Goal: Task Accomplishment & Management: Complete application form

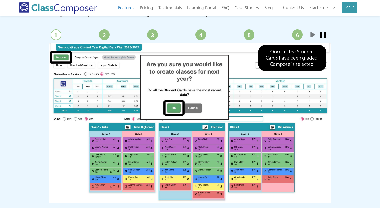
scroll to position [769, 0]
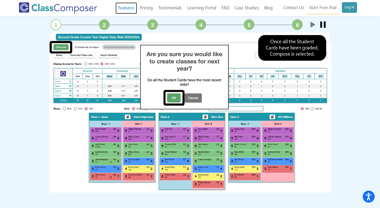
click at [123, 6] on link "Features" at bounding box center [127, 8] width 22 height 12
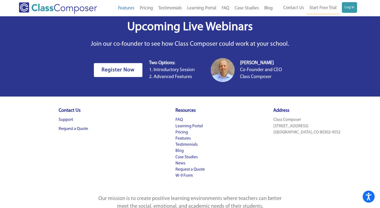
scroll to position [1053, 0]
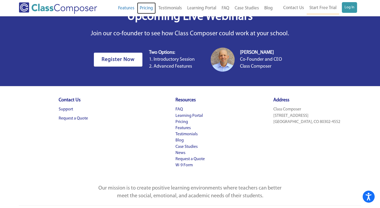
click at [146, 6] on link "Pricing" at bounding box center [146, 8] width 19 height 12
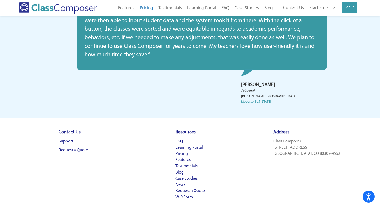
scroll to position [273, 0]
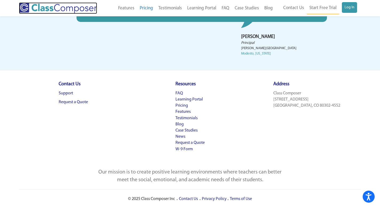
click at [73, 8] on img at bounding box center [58, 7] width 78 height 11
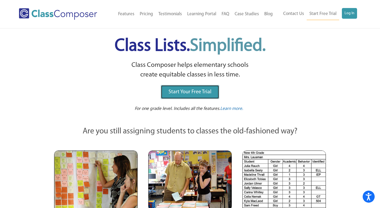
click at [192, 86] on link "Start Your Free Trial" at bounding box center [190, 92] width 58 height 14
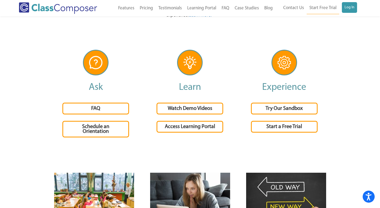
scroll to position [1151, 0]
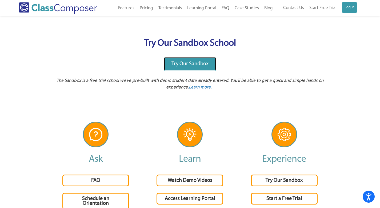
click at [185, 57] on div "Try Our Sandbox" at bounding box center [190, 64] width 53 height 14
click at [187, 67] on link "Try Our Sandbox" at bounding box center [190, 64] width 53 height 14
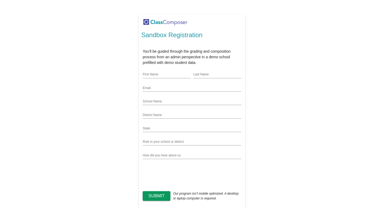
click at [166, 73] on input "First Name" at bounding box center [167, 75] width 48 height 4
type input "demo"
type input "horsey"
type input "[EMAIL_ADDRESS][DOMAIN_NAME]"
type input "DE"
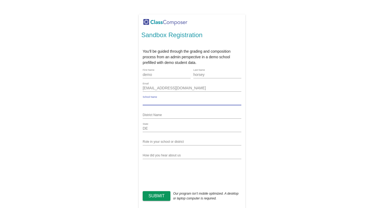
click at [168, 101] on input "School Name" at bounding box center [192, 101] width 99 height 4
type input "dde"
click at [163, 114] on input "District Name" at bounding box center [192, 115] width 99 height 4
type input "d"
click at [170, 140] on input "Role in your school or district" at bounding box center [192, 142] width 99 height 4
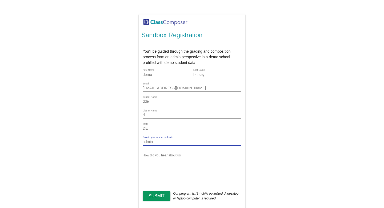
type input "admin"
click at [170, 154] on input "How did you hear about us" at bounding box center [192, 155] width 99 height 4
click at [157, 157] on input "How did you hear about us" at bounding box center [192, 155] width 99 height 4
type input "facebook"
click at [155, 200] on button "Submit" at bounding box center [157, 196] width 28 height 10
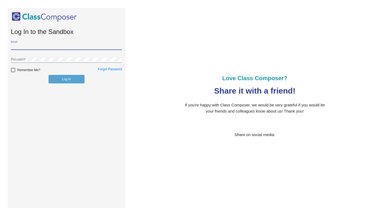
click at [89, 46] on input "Email *" at bounding box center [66, 47] width 111 height 4
type input "[EMAIL_ADDRESS][DOMAIN_NAME]"
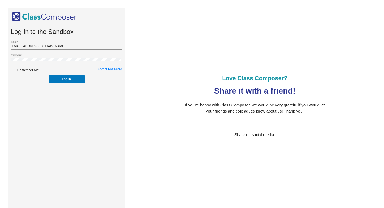
click at [9, 98] on div "Log In to the Sandbox [EMAIL_ADDRESS][DOMAIN_NAME] Email * Password * Remember …" at bounding box center [67, 112] width 118 height 208
click at [65, 74] on div "Remember Me?" at bounding box center [36, 71] width 59 height 8
click at [62, 77] on button "Log In" at bounding box center [67, 79] width 36 height 9
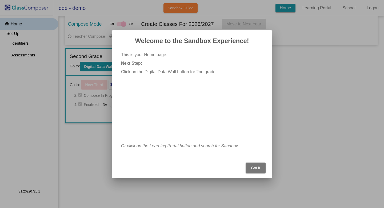
click at [250, 167] on button "Got It" at bounding box center [256, 167] width 20 height 11
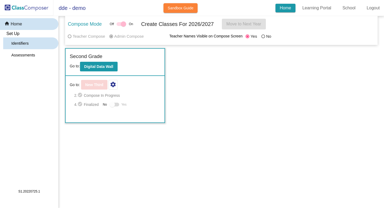
click at [15, 39] on div "Identifiers" at bounding box center [18, 43] width 30 height 12
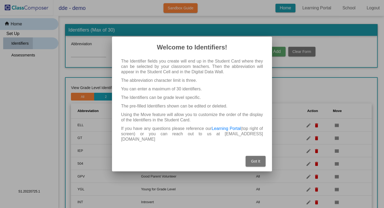
click at [20, 29] on div at bounding box center [192, 104] width 384 height 208
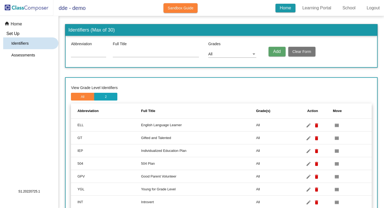
click at [14, 33] on span "Set Up" at bounding box center [12, 33] width 13 height 5
click at [22, 23] on p "Home" at bounding box center [16, 24] width 11 height 6
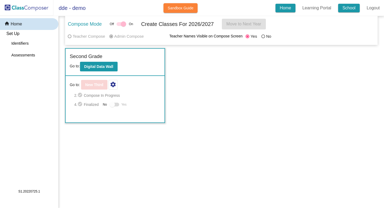
click at [338, 10] on link "School" at bounding box center [349, 8] width 22 height 9
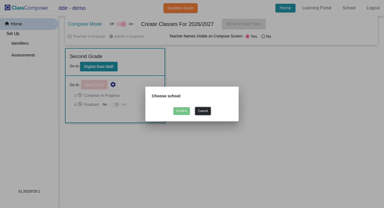
click at [208, 110] on button "Cancel" at bounding box center [202, 111] width 15 height 8
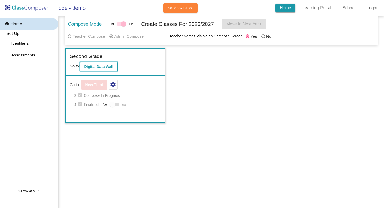
click at [115, 65] on button "Digital Data Wall" at bounding box center [99, 67] width 38 height 10
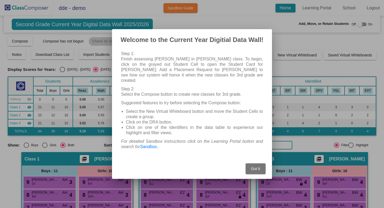
click at [254, 169] on button "Got It" at bounding box center [256, 168] width 20 height 11
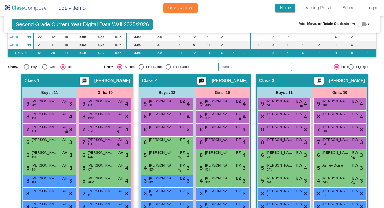
scroll to position [78, 0]
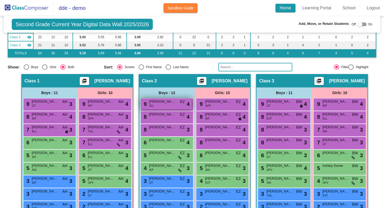
click at [149, 107] on span "ELL" at bounding box center [151, 106] width 5 height 4
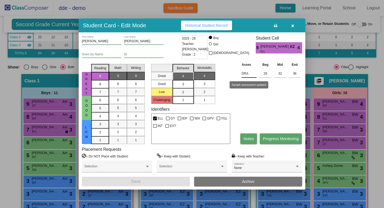
click at [256, 71] on input "DRA" at bounding box center [249, 73] width 15 height 8
click at [301, 25] on div "Student Card - Edit Mode Historical Student Record" at bounding box center [192, 25] width 227 height 14
click at [300, 26] on button "button" at bounding box center [292, 26] width 17 height 10
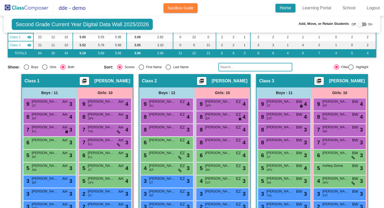
click at [284, 13] on mat-toolbar "dde - demo Sandbox Guide Home Learning Portal School Logout" at bounding box center [192, 8] width 384 height 16
click at [285, 9] on link "Home" at bounding box center [286, 8] width 20 height 9
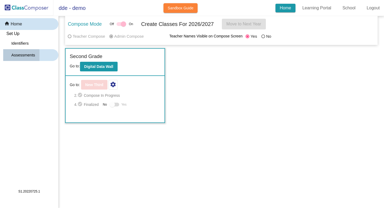
click at [14, 57] on p "Assessments" at bounding box center [23, 55] width 24 height 6
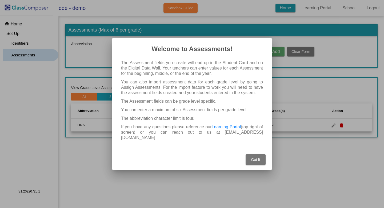
click at [238, 153] on div "Got It" at bounding box center [191, 157] width 147 height 23
click at [250, 154] on button "Got It" at bounding box center [256, 159] width 20 height 11
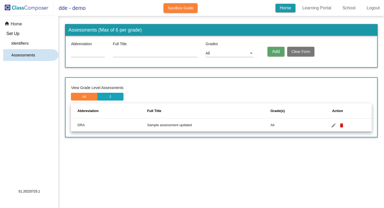
click at [27, 35] on div "Set Up Identifiers Assessments Users Classes Import Students" at bounding box center [30, 45] width 55 height 31
click at [27, 42] on p "Identifiers" at bounding box center [19, 43] width 17 height 6
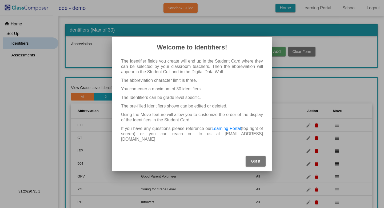
click at [248, 158] on button "Got It" at bounding box center [256, 161] width 20 height 11
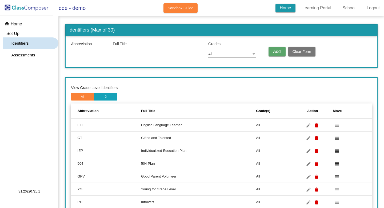
click at [262, 156] on td "All" at bounding box center [274, 150] width 36 height 13
click at [20, 66] on mat-nav-list "home Home Set Up Identifiers Assessments Users Classes Import Students Advanced…" at bounding box center [29, 102] width 58 height 172
click at [21, 62] on mat-nav-list "home Home Set Up Identifiers Assessments Users Classes Import Students Advanced…" at bounding box center [29, 102] width 58 height 172
click at [21, 60] on div "Assessments" at bounding box center [21, 55] width 36 height 12
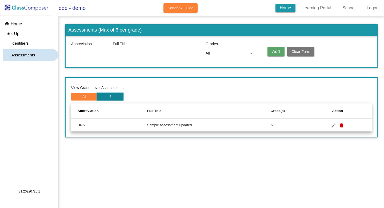
click at [106, 95] on button "2" at bounding box center [110, 97] width 26 height 8
click at [82, 95] on button "All" at bounding box center [84, 97] width 26 height 8
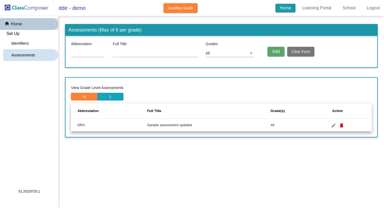
click at [12, 21] on p "Home" at bounding box center [16, 24] width 11 height 6
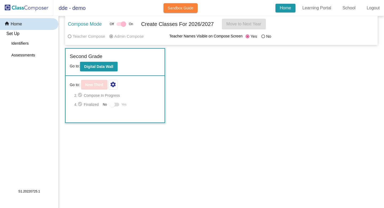
click at [120, 23] on div at bounding box center [122, 24] width 10 height 4
click at [92, 36] on div "Teacher Compose" at bounding box center [88, 36] width 34 height 6
click at [115, 103] on div at bounding box center [115, 104] width 10 height 4
click at [113, 85] on mat-icon "settings" at bounding box center [113, 84] width 6 height 6
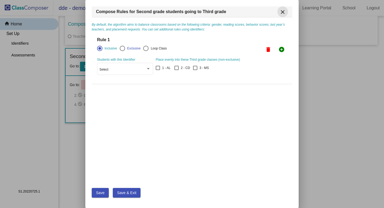
click at [284, 9] on mat-icon "close" at bounding box center [283, 12] width 6 height 6
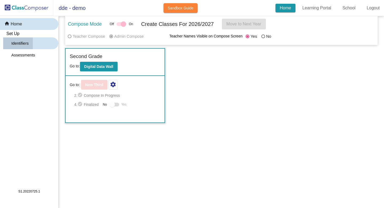
click at [30, 39] on div "Identifiers" at bounding box center [18, 43] width 30 height 12
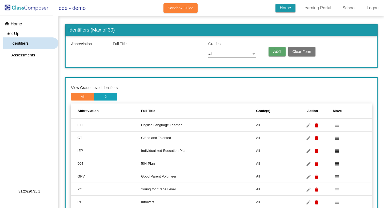
click at [17, 18] on mat-nav-list "home Home Set Up Identifiers Assessments Users Classes Import Students Advanced…" at bounding box center [29, 102] width 58 height 172
click at [16, 19] on div "home Home" at bounding box center [29, 24] width 58 height 12
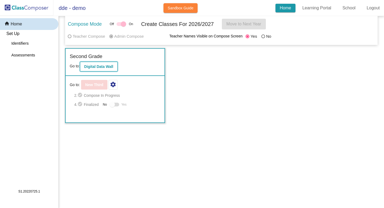
click at [109, 69] on button "Digital Data Wall" at bounding box center [99, 67] width 38 height 10
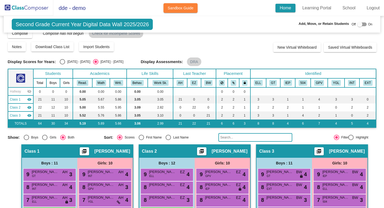
scroll to position [15, 0]
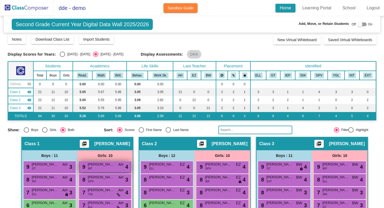
click at [119, 166] on span "AH" at bounding box center [120, 164] width 5 height 6
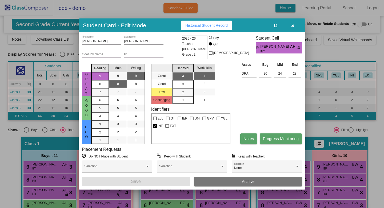
click at [125, 160] on div "Selection" at bounding box center [117, 166] width 70 height 12
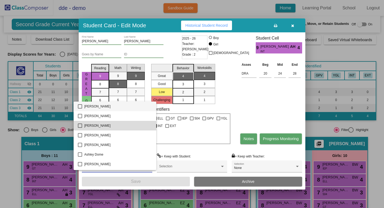
click at [130, 125] on span "[PERSON_NAME]" at bounding box center [118, 126] width 68 height 10
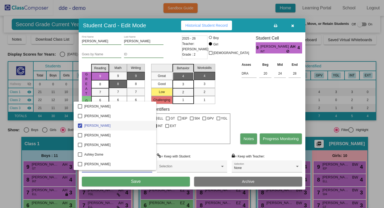
click at [304, 109] on div at bounding box center [192, 104] width 384 height 208
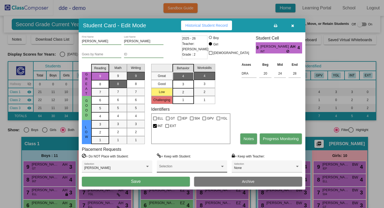
click at [188, 161] on div "Selection" at bounding box center [192, 166] width 70 height 12
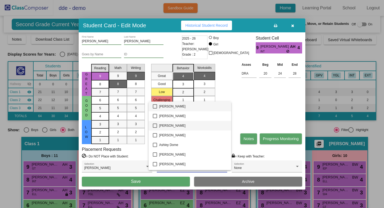
click at [189, 127] on span "[PERSON_NAME]" at bounding box center [193, 126] width 68 height 10
click at [264, 85] on div at bounding box center [192, 104] width 384 height 208
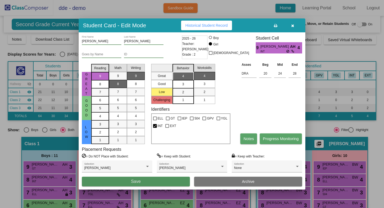
click at [171, 185] on button "Save" at bounding box center [136, 181] width 108 height 10
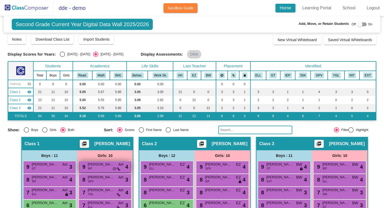
click at [117, 169] on icon at bounding box center [118, 169] width 3 height 4
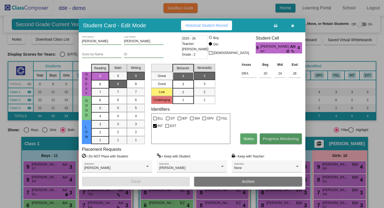
click at [278, 141] on button "Progress Monitoring" at bounding box center [281, 138] width 42 height 11
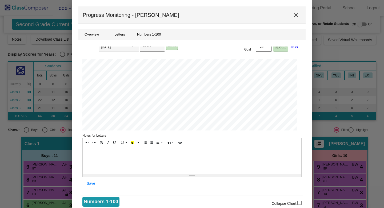
scroll to position [203, 0]
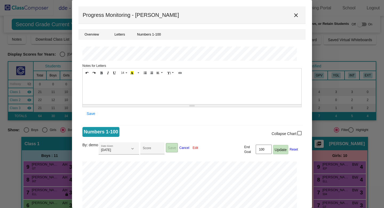
click at [160, 95] on div at bounding box center [192, 90] width 219 height 27
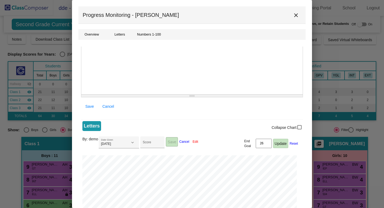
scroll to position [0, 0]
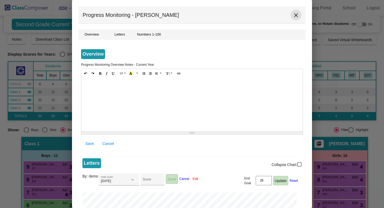
click at [298, 13] on button "close" at bounding box center [296, 15] width 11 height 11
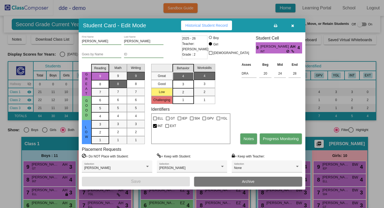
click at [218, 25] on span "Historical Student Record" at bounding box center [206, 25] width 42 height 4
